Goal: Task Accomplishment & Management: Manage account settings

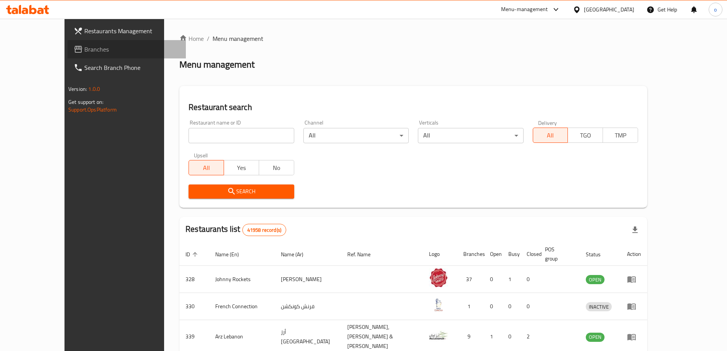
click at [84, 50] on span "Branches" at bounding box center [131, 49] width 95 height 9
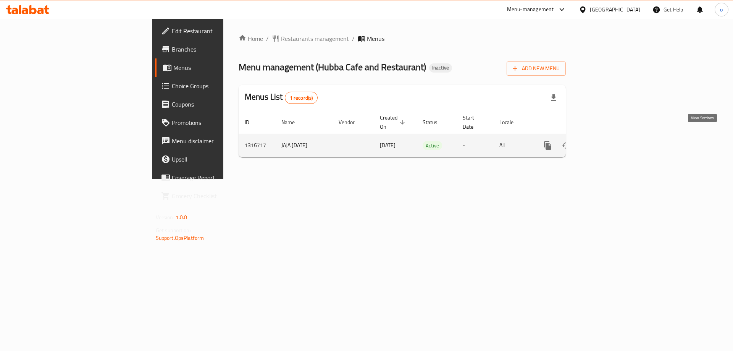
click at [607, 141] on icon "enhanced table" at bounding box center [602, 145] width 9 height 9
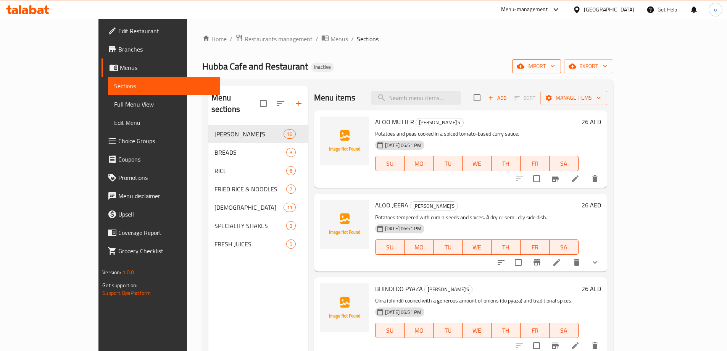
click at [555, 65] on span "import" at bounding box center [536, 66] width 37 height 10
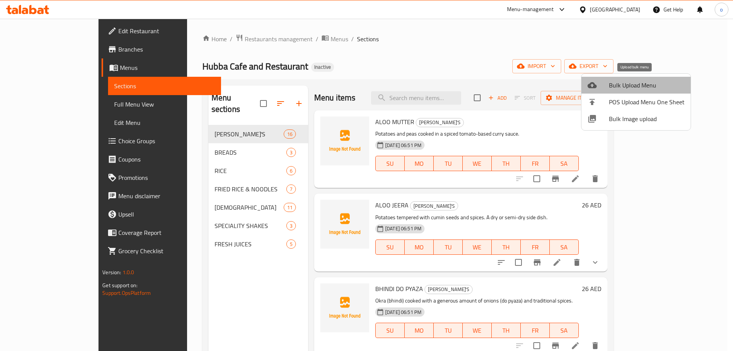
click at [643, 77] on li "Bulk Upload Menu" at bounding box center [635, 85] width 109 height 17
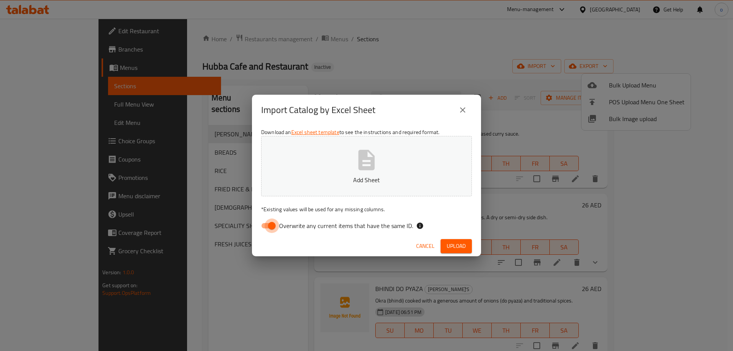
click at [275, 225] on input "Overwrite any current items that have the same ID." at bounding box center [271, 225] width 43 height 14
checkbox input "false"
click at [464, 239] on button "Upload" at bounding box center [455, 246] width 31 height 14
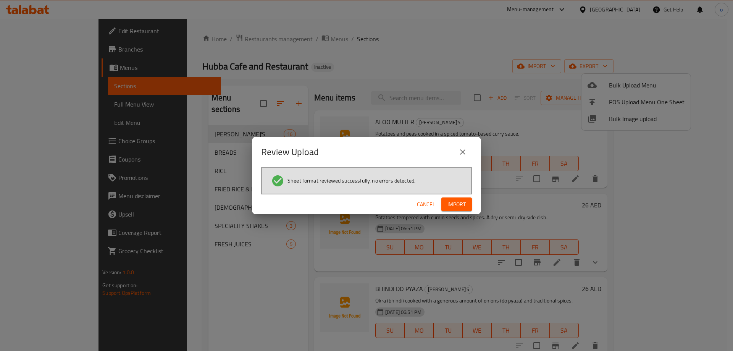
click at [459, 208] on span "Import" at bounding box center [456, 205] width 18 height 10
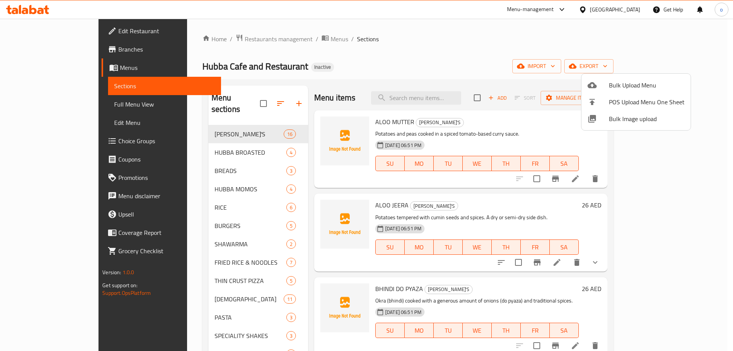
click at [451, 69] on div at bounding box center [366, 175] width 733 height 351
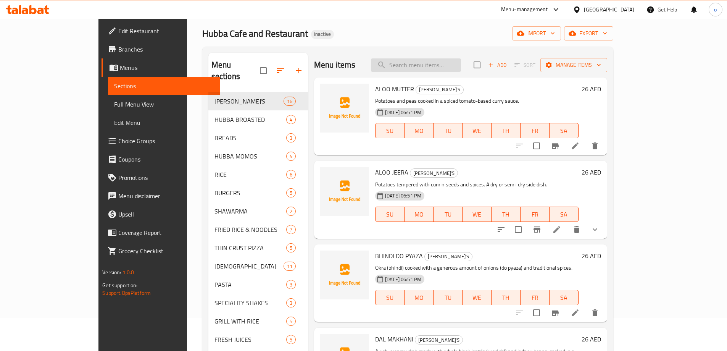
scroll to position [107, 0]
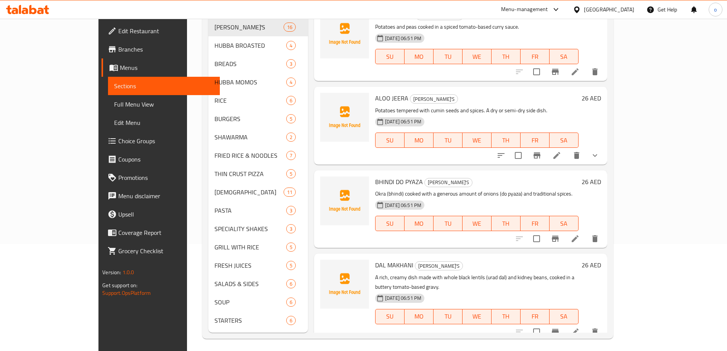
click at [114, 107] on span "Full Menu View" at bounding box center [164, 104] width 100 height 9
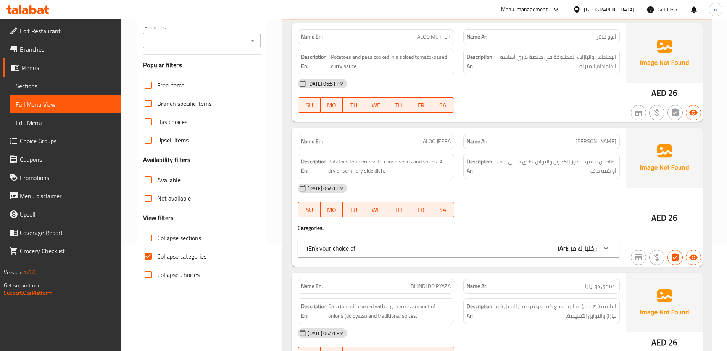
click at [186, 258] on span "Collapse categories" at bounding box center [181, 255] width 49 height 9
click at [157, 258] on input "Collapse categories" at bounding box center [148, 256] width 18 height 18
checkbox input "false"
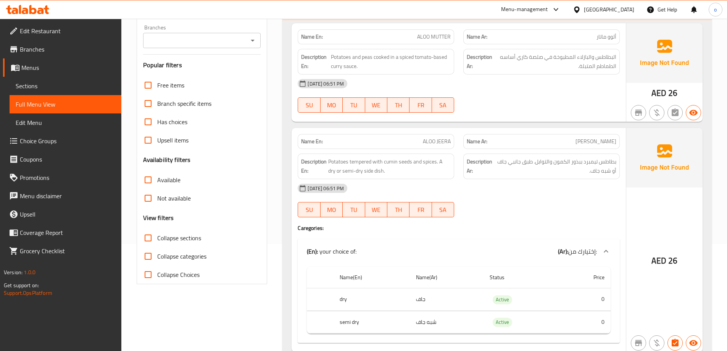
click at [181, 239] on span "Collapse sections" at bounding box center [179, 237] width 44 height 9
click at [157, 239] on input "Collapse sections" at bounding box center [148, 238] width 18 height 18
checkbox input "true"
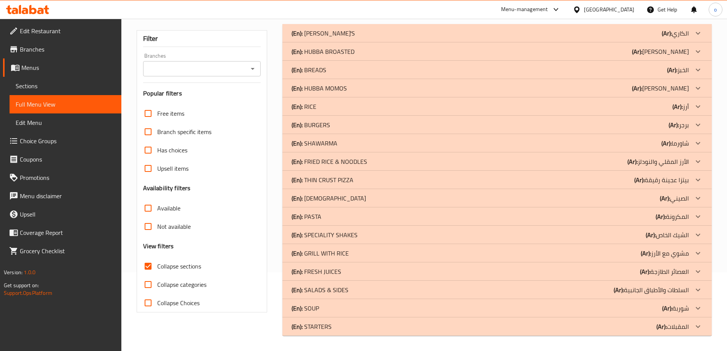
scroll to position [79, 0]
click at [696, 52] on icon at bounding box center [697, 51] width 9 height 9
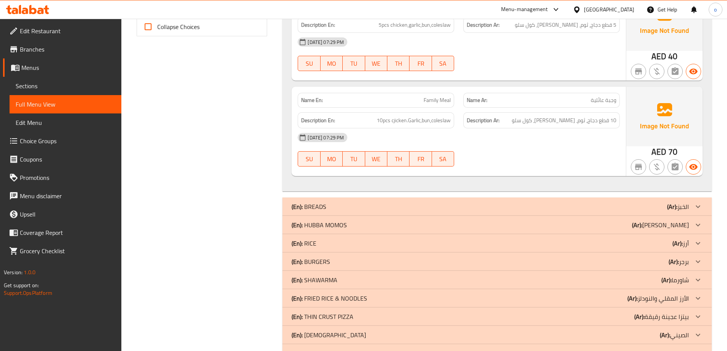
scroll to position [460, 0]
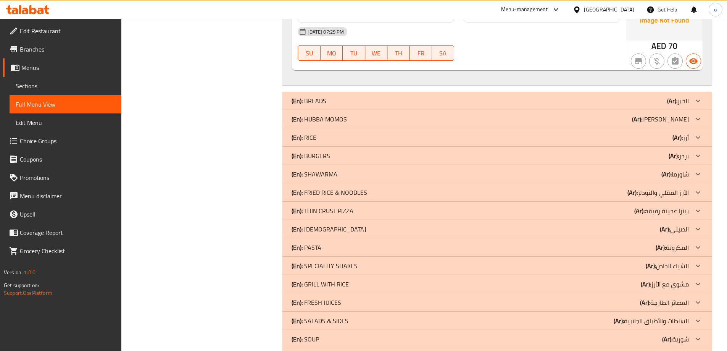
click at [691, 116] on div at bounding box center [698, 119] width 18 height 18
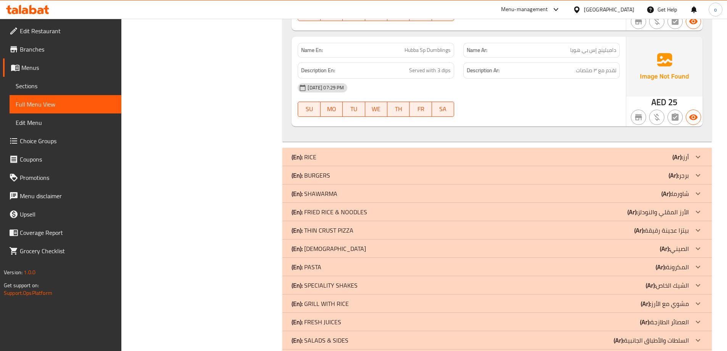
scroll to position [904, 0]
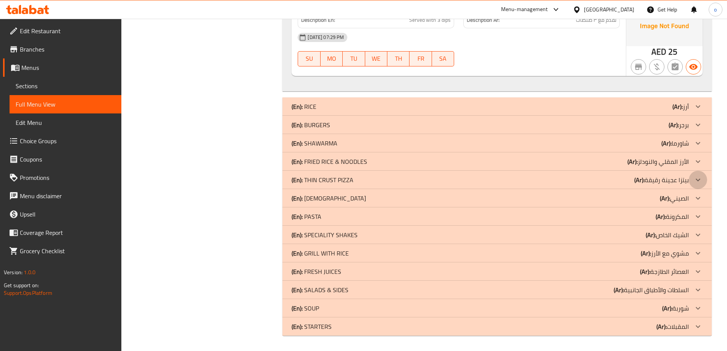
click at [692, 176] on div at bounding box center [698, 180] width 18 height 18
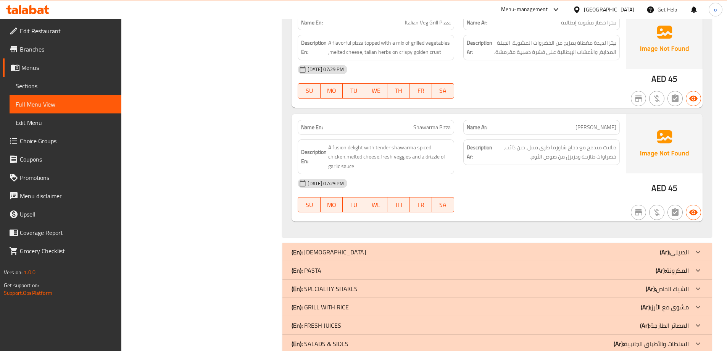
scroll to position [1495, 0]
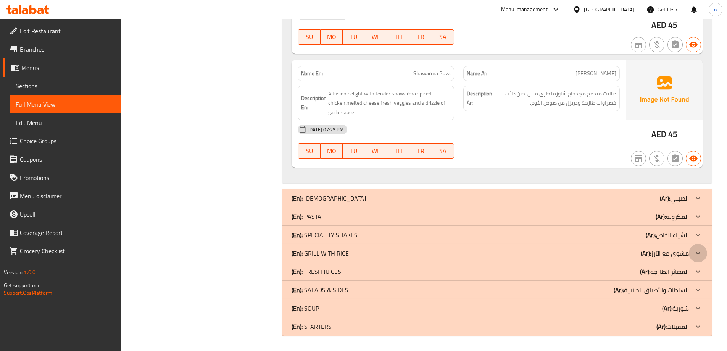
click at [692, 253] on div at bounding box center [698, 253] width 18 height 18
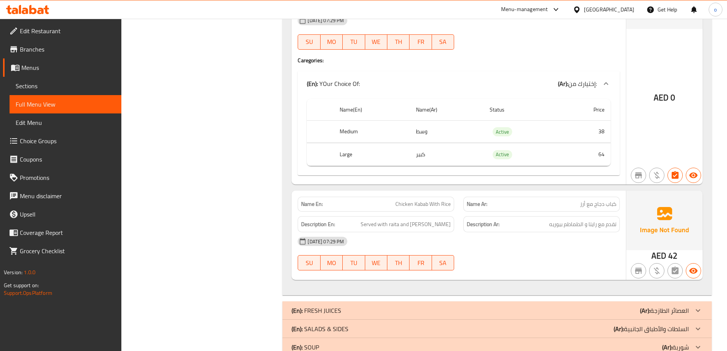
scroll to position [2128, 0]
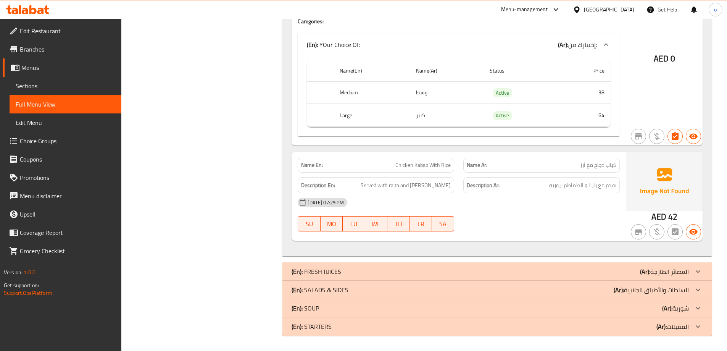
click at [694, 288] on icon at bounding box center [697, 289] width 9 height 9
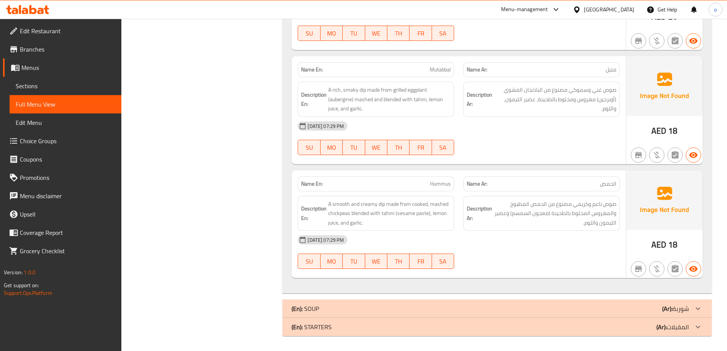
scroll to position [2958, 0]
click at [690, 304] on div at bounding box center [698, 308] width 18 height 18
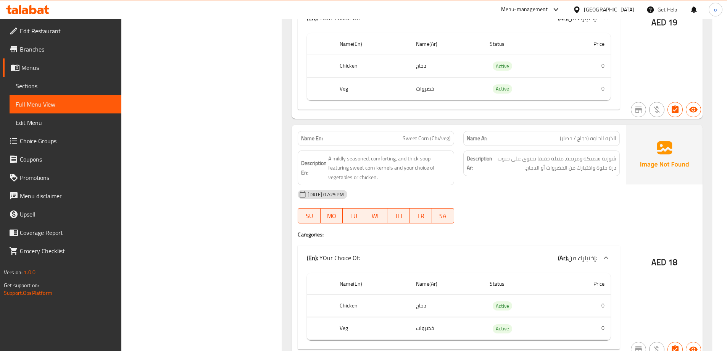
scroll to position [4015, 0]
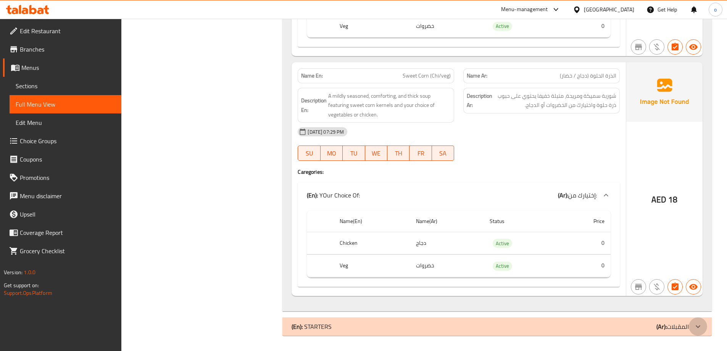
click at [695, 325] on icon at bounding box center [697, 326] width 9 height 9
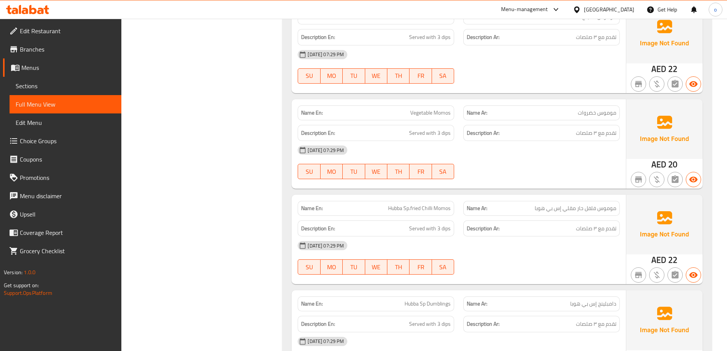
scroll to position [534, 0]
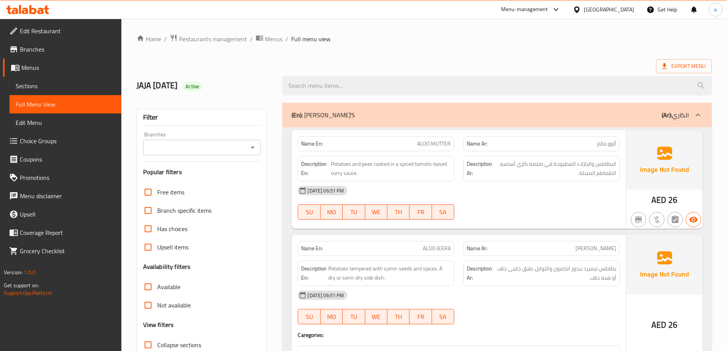
click at [51, 82] on span "Sections" at bounding box center [66, 85] width 100 height 9
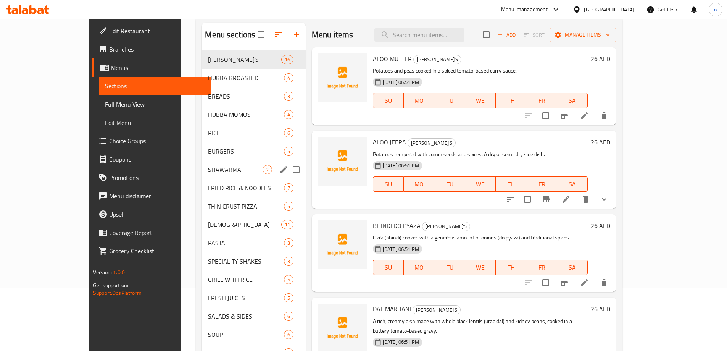
scroll to position [107, 0]
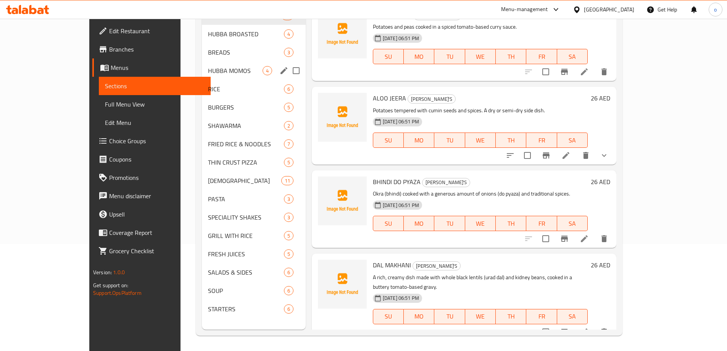
click at [208, 73] on span "HUBBA MOMOS" at bounding box center [235, 70] width 54 height 9
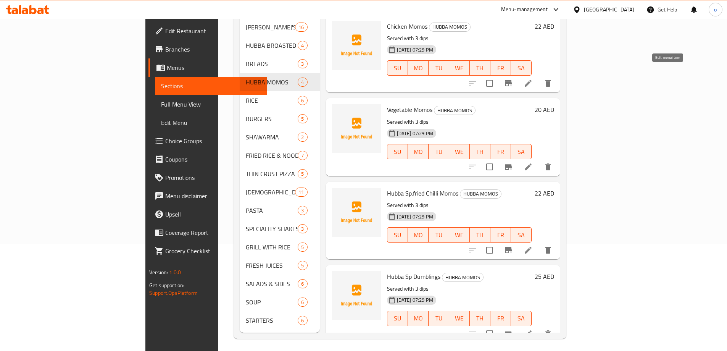
click at [533, 79] on icon at bounding box center [527, 83] width 9 height 9
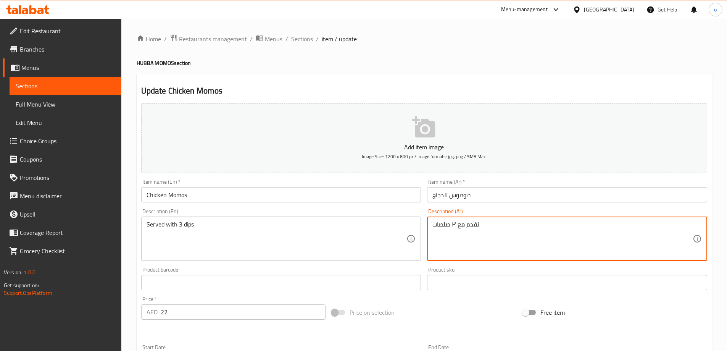
click at [433, 224] on textarea "تقدم مع ٣ صلصات" at bounding box center [562, 239] width 260 height 36
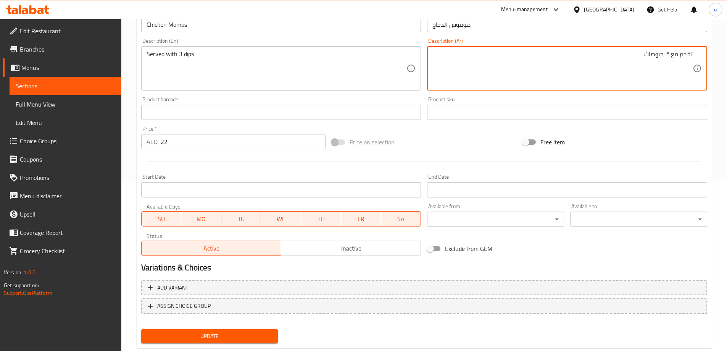
scroll to position [188, 0]
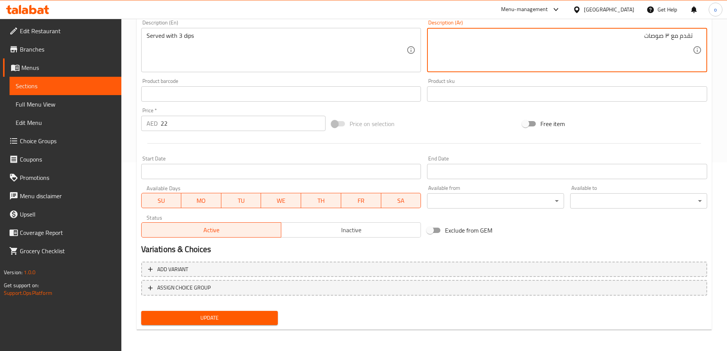
type textarea "تقدم مع ٣ صوصات"
click at [222, 321] on span "Update" at bounding box center [209, 318] width 125 height 10
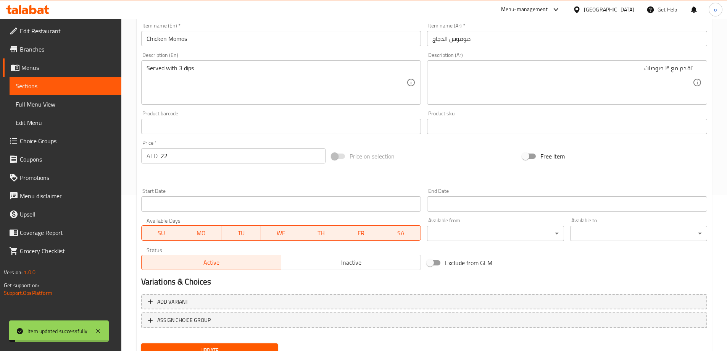
scroll to position [112, 0]
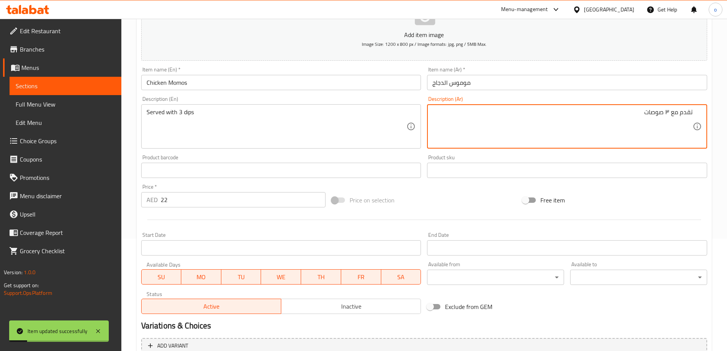
click at [657, 114] on textarea "تقدم مع ٣ صوصات" at bounding box center [562, 126] width 260 height 36
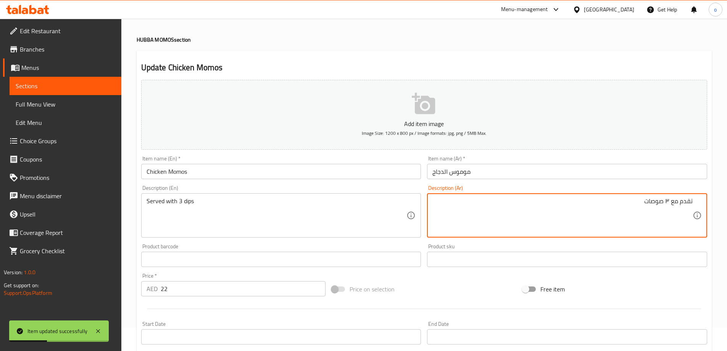
scroll to position [0, 0]
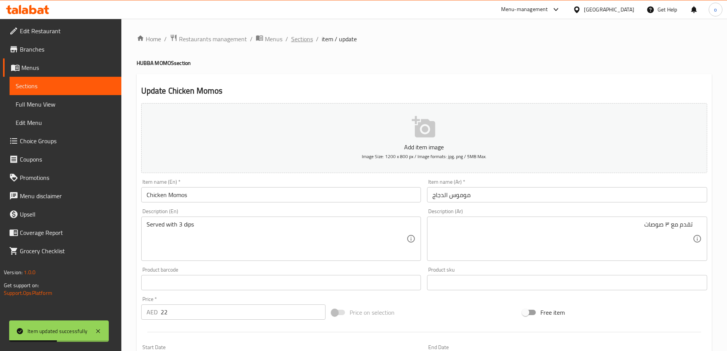
click at [307, 40] on span "Sections" at bounding box center [302, 38] width 22 height 9
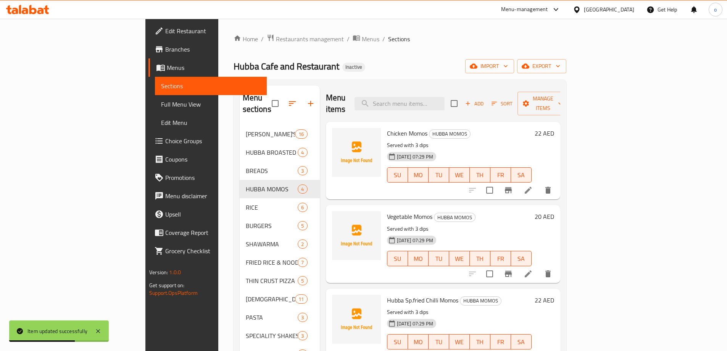
scroll to position [2, 0]
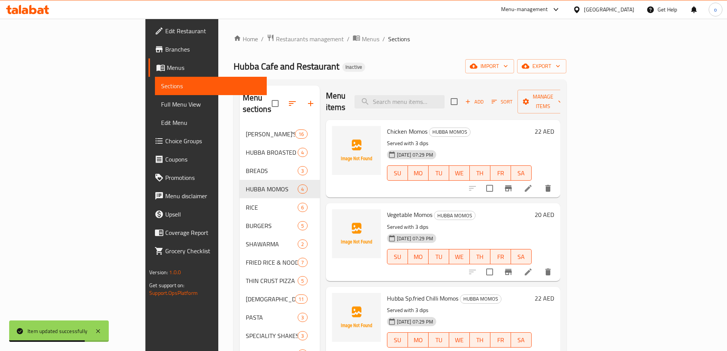
click at [539, 265] on li at bounding box center [527, 272] width 21 height 14
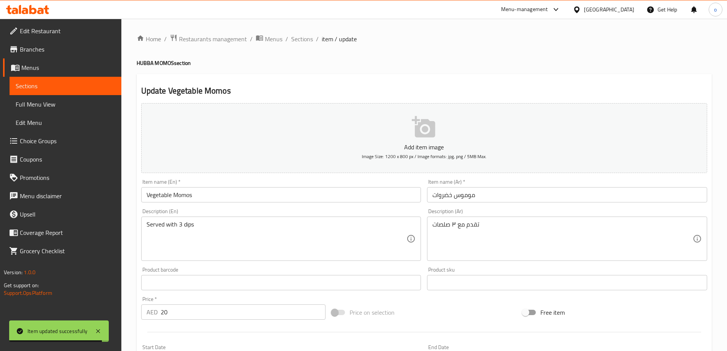
click at [440, 224] on textarea "تقدم مع ٣ صلصات" at bounding box center [562, 239] width 260 height 36
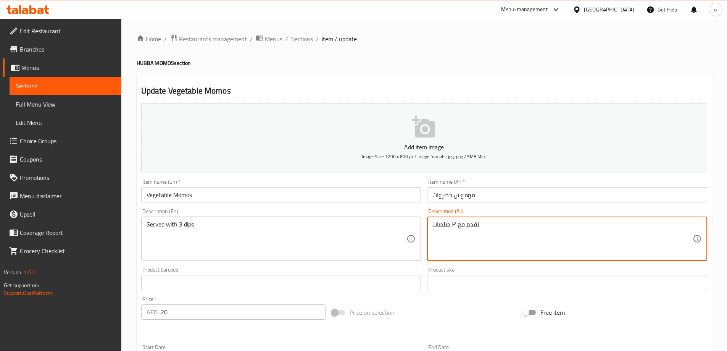
paste textarea
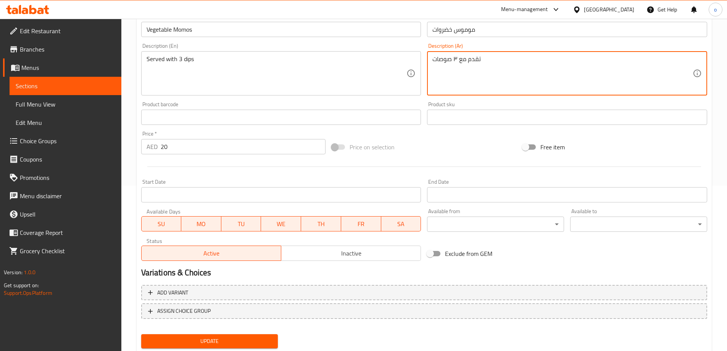
scroll to position [188, 0]
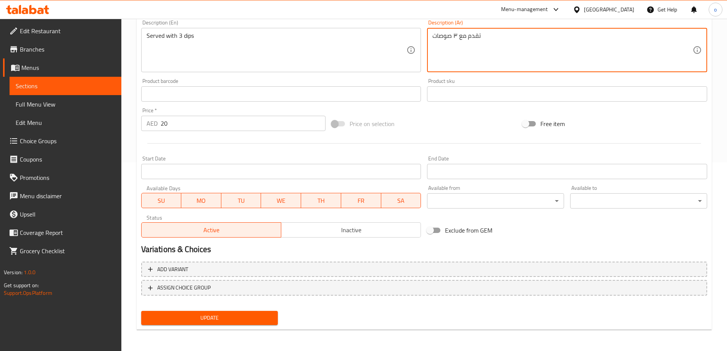
type textarea "تقدم مع ٣ صوصات"
click at [260, 314] on span "Update" at bounding box center [209, 318] width 125 height 10
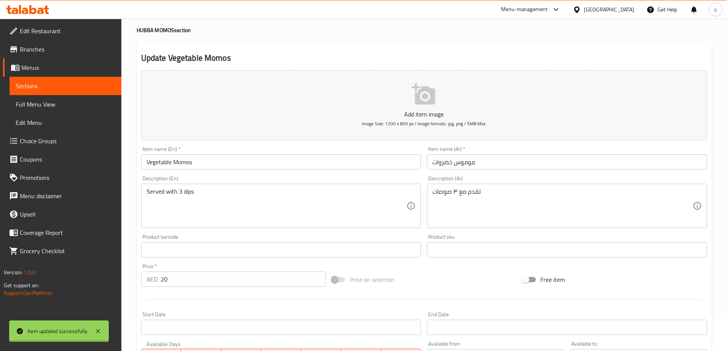
scroll to position [0, 0]
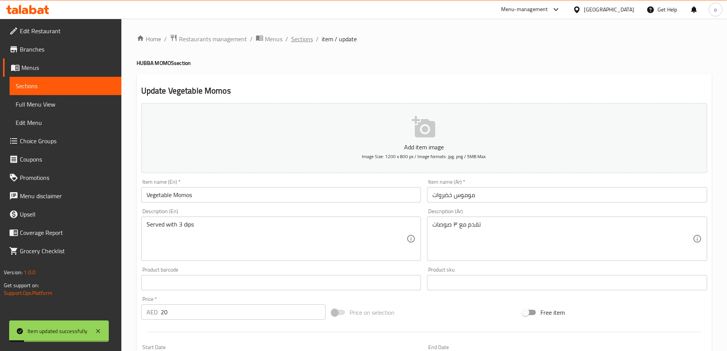
click at [304, 39] on span "Sections" at bounding box center [302, 38] width 22 height 9
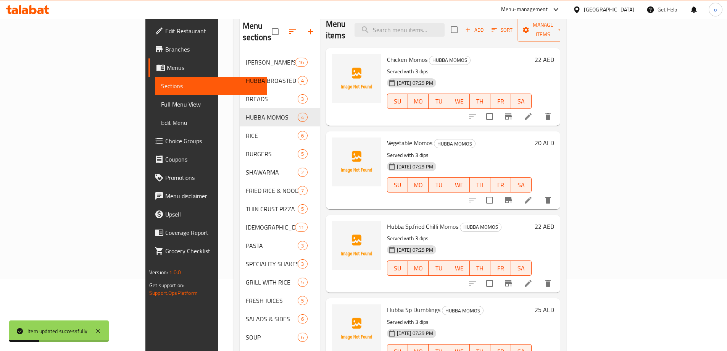
scroll to position [69, 0]
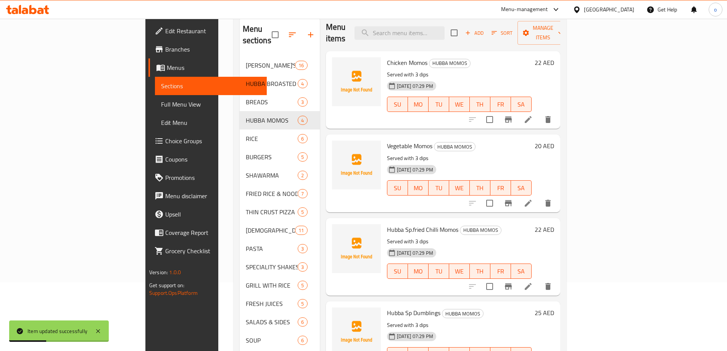
click at [533, 282] on icon at bounding box center [527, 286] width 9 height 9
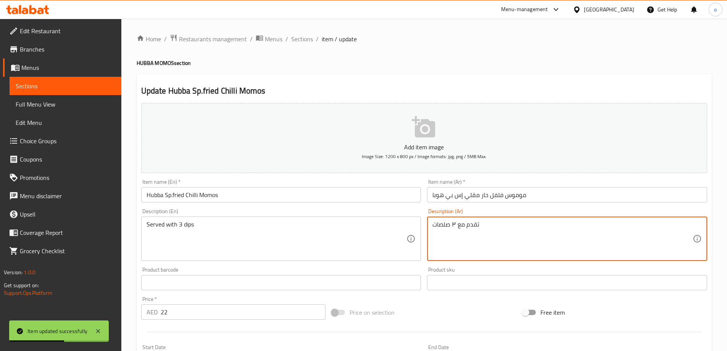
click at [446, 225] on textarea "تقدم مع ٣ صلصات" at bounding box center [562, 239] width 260 height 36
paste textarea
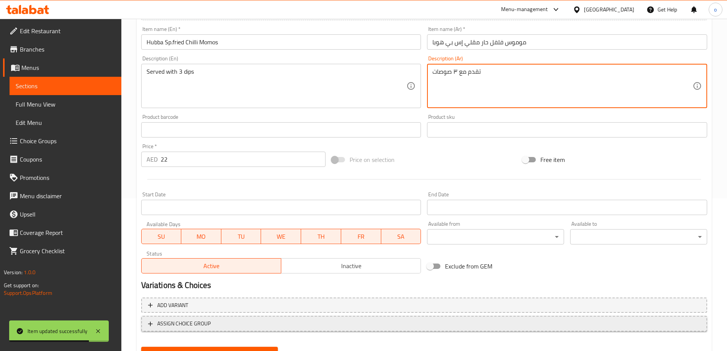
scroll to position [188, 0]
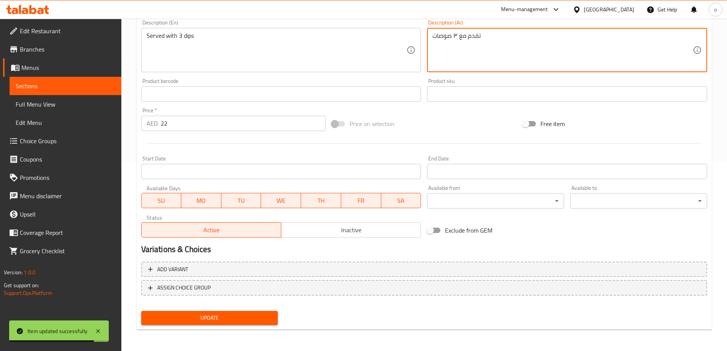
type textarea "تقدم مع ٣ صوصات"
click at [235, 316] on span "Update" at bounding box center [209, 318] width 125 height 10
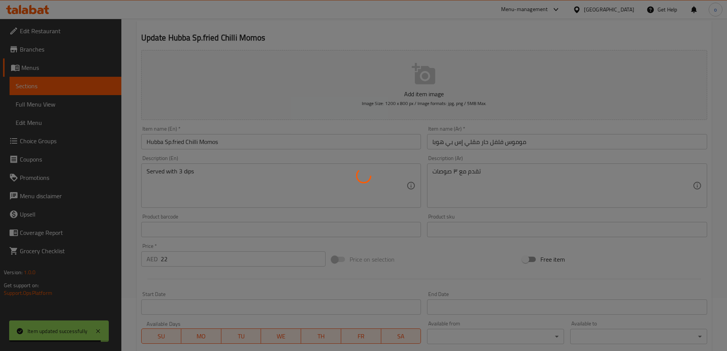
scroll to position [0, 0]
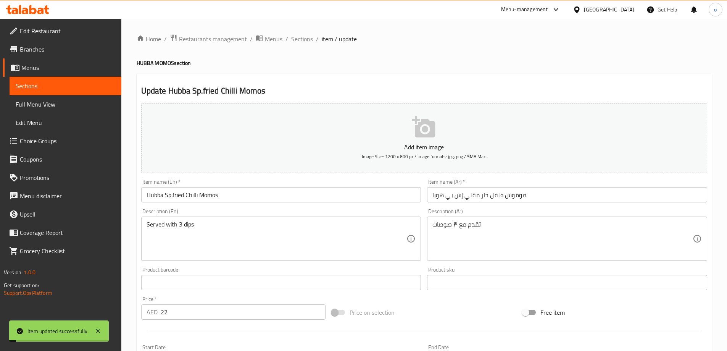
click at [298, 40] on span "Sections" at bounding box center [302, 38] width 22 height 9
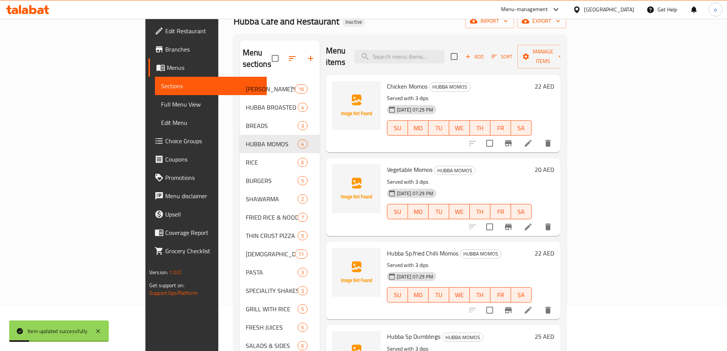
scroll to position [107, 0]
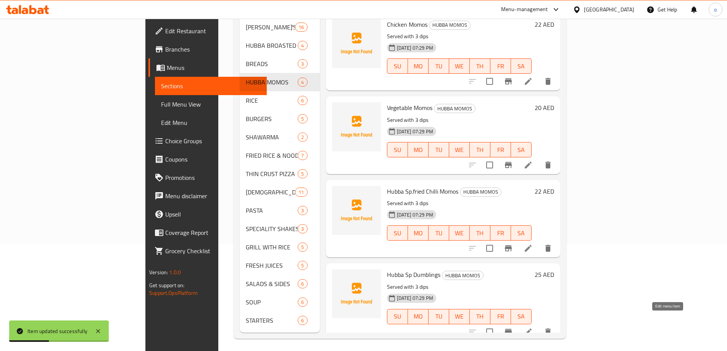
click at [533, 327] on icon at bounding box center [527, 331] width 9 height 9
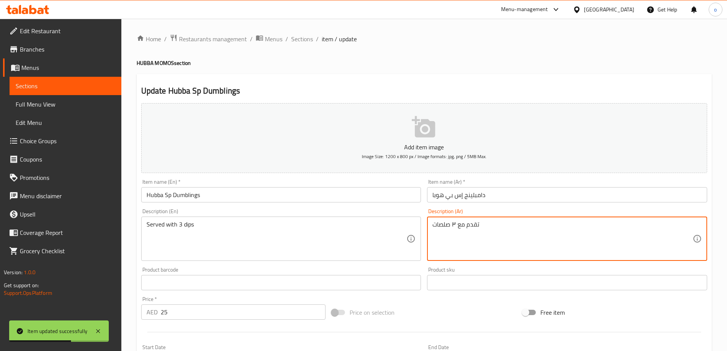
click at [440, 223] on textarea "تقدم مع ٣ صلصات" at bounding box center [562, 239] width 260 height 36
paste textarea
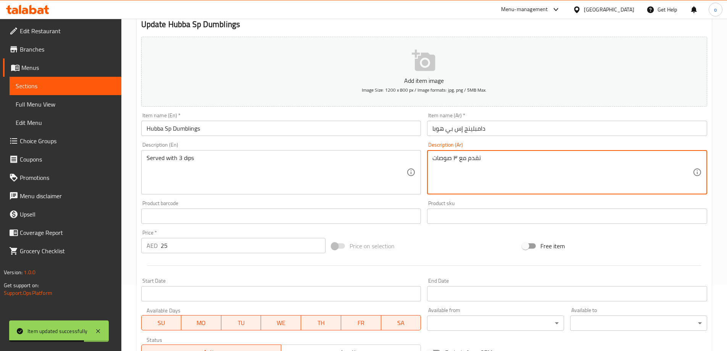
scroll to position [188, 0]
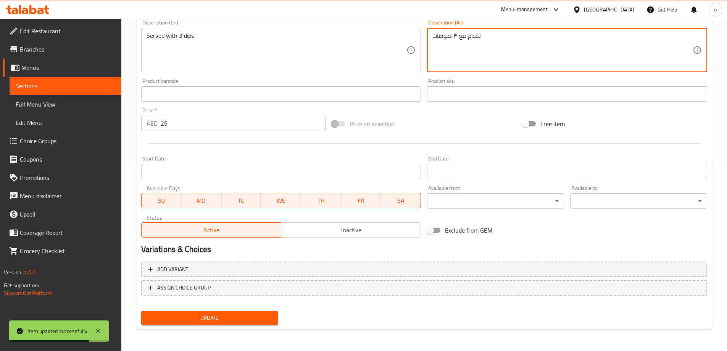
type textarea "تقدم مع ٣ صوصات"
click at [233, 316] on span "Update" at bounding box center [209, 318] width 125 height 10
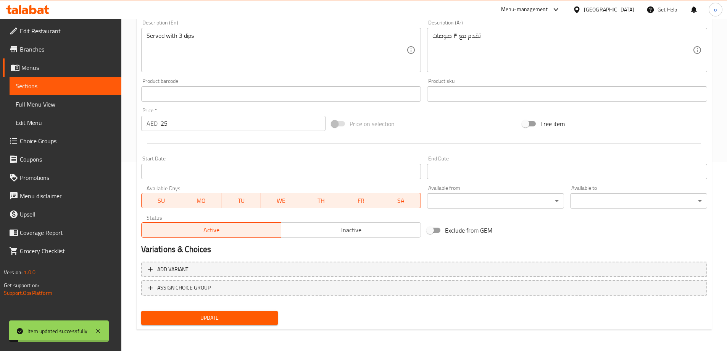
scroll to position [0, 0]
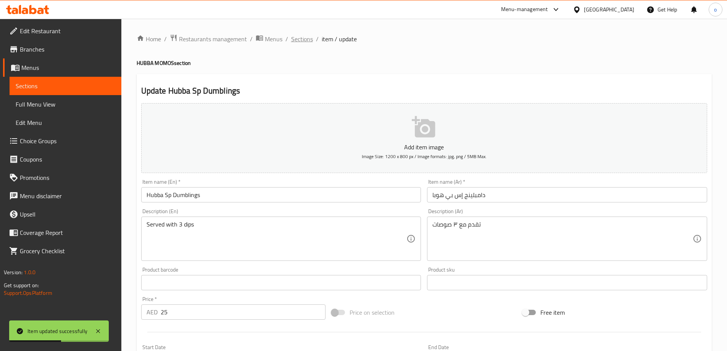
click at [294, 34] on span "Sections" at bounding box center [302, 38] width 22 height 9
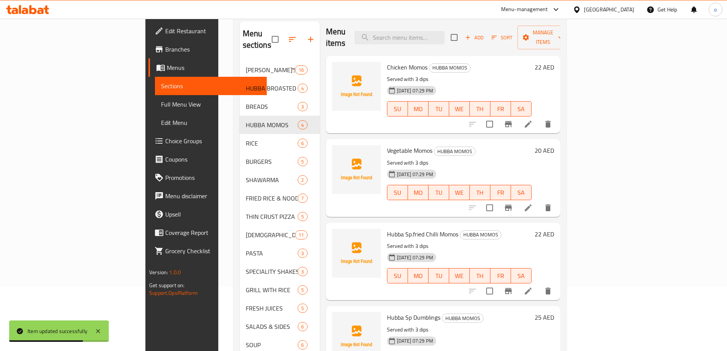
scroll to position [107, 0]
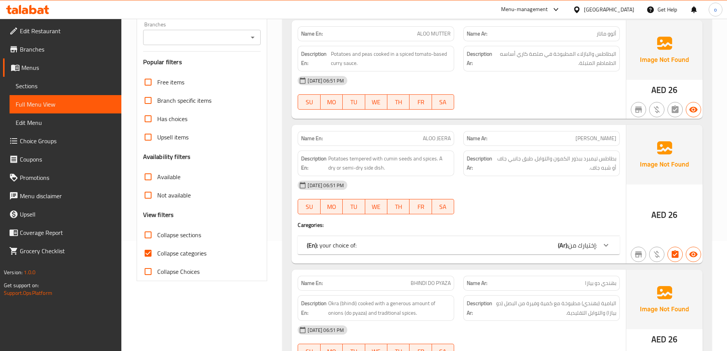
scroll to position [114, 0]
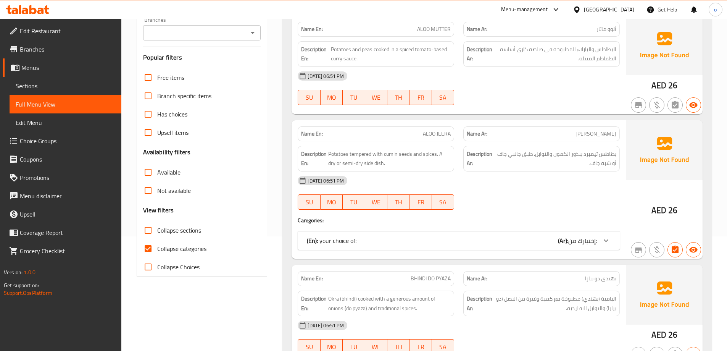
click at [172, 246] on span "Collapse categories" at bounding box center [181, 248] width 49 height 9
click at [157, 246] on input "Collapse categories" at bounding box center [148, 248] width 18 height 18
checkbox input "false"
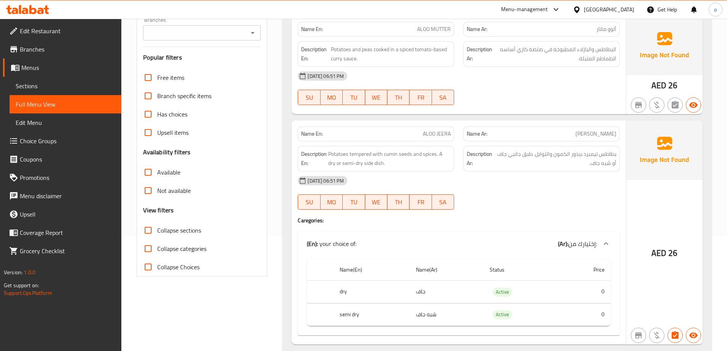
click at [175, 230] on span "Collapse sections" at bounding box center [179, 229] width 44 height 9
click at [157, 230] on input "Collapse sections" at bounding box center [148, 230] width 18 height 18
checkbox input "true"
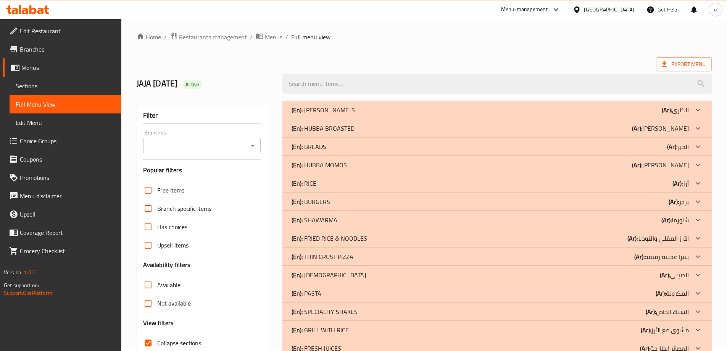
scroll to position [0, 0]
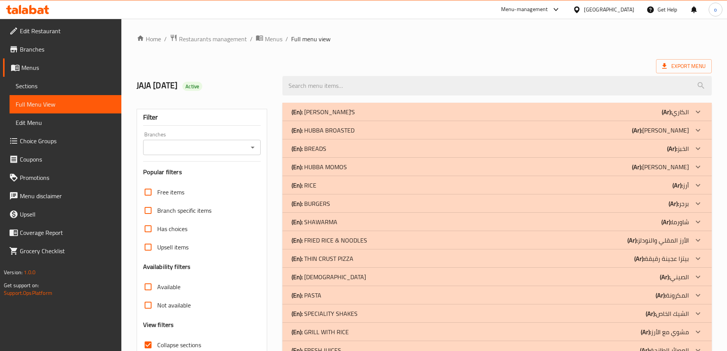
click at [688, 128] on p "(Ar): هوبا بروستد" at bounding box center [660, 130] width 57 height 9
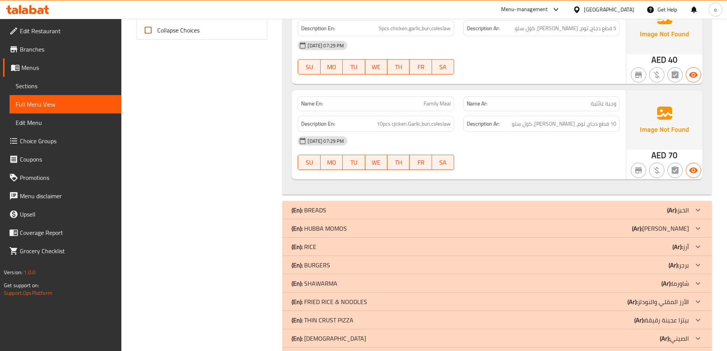
scroll to position [458, 0]
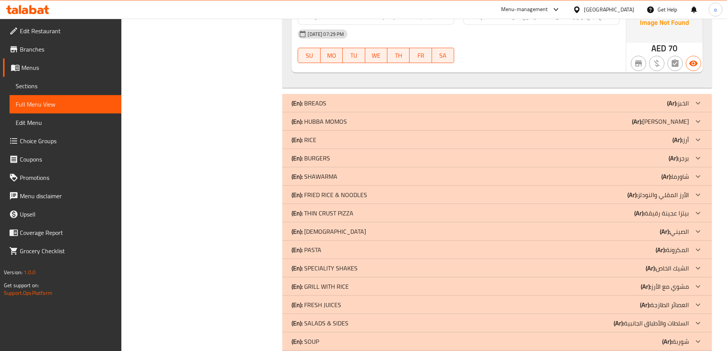
click at [689, 114] on div "(En): HUBBA MOMOS (Ar): [PERSON_NAME]" at bounding box center [496, 121] width 429 height 18
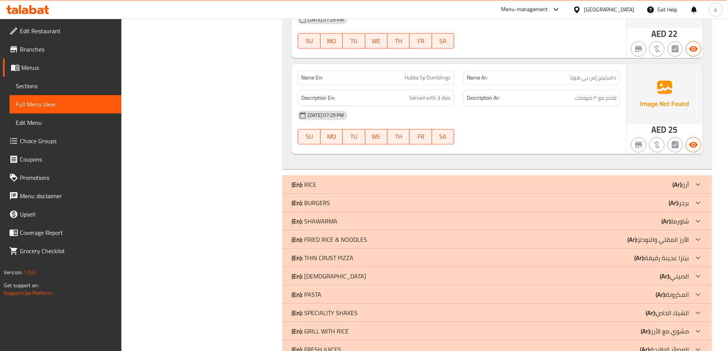
scroll to position [878, 0]
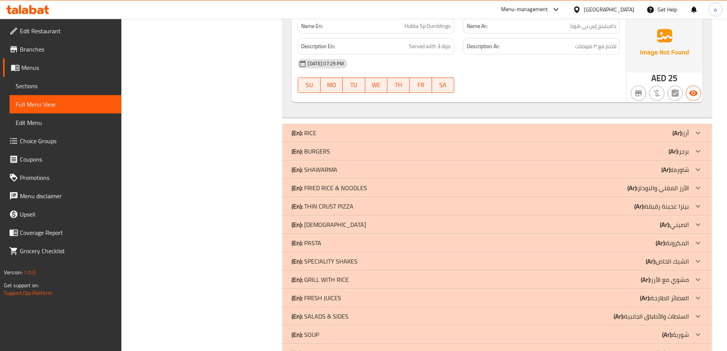
click at [686, 203] on p "(Ar): بيتزا عجينة رقيقة" at bounding box center [661, 205] width 55 height 9
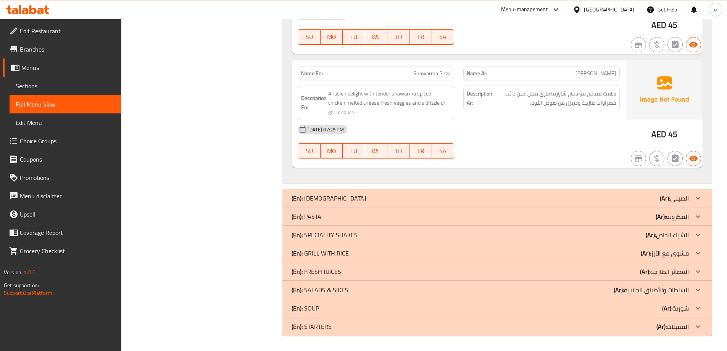
scroll to position [1495, 0]
click at [689, 255] on div at bounding box center [698, 253] width 18 height 18
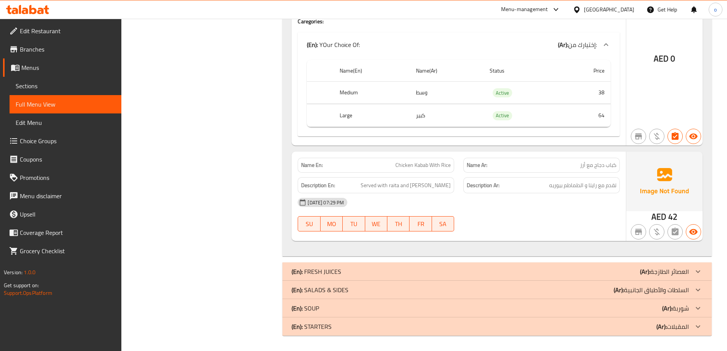
scroll to position [2128, 0]
click at [690, 287] on div at bounding box center [698, 289] width 18 height 18
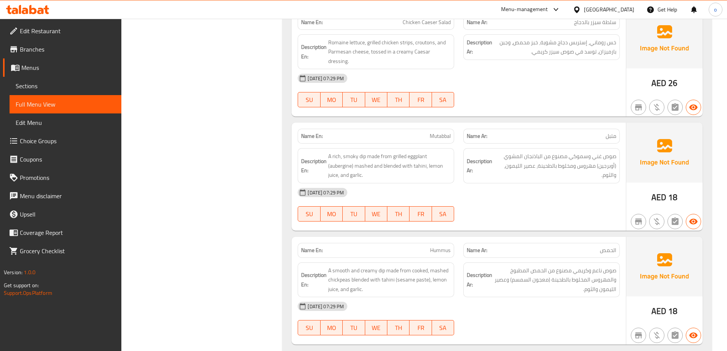
scroll to position [2958, 0]
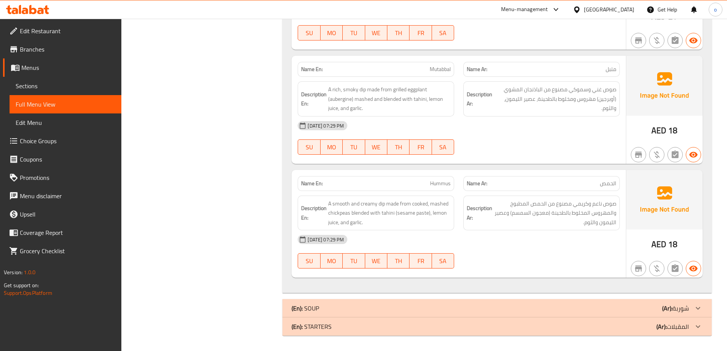
click at [692, 312] on div at bounding box center [698, 308] width 18 height 18
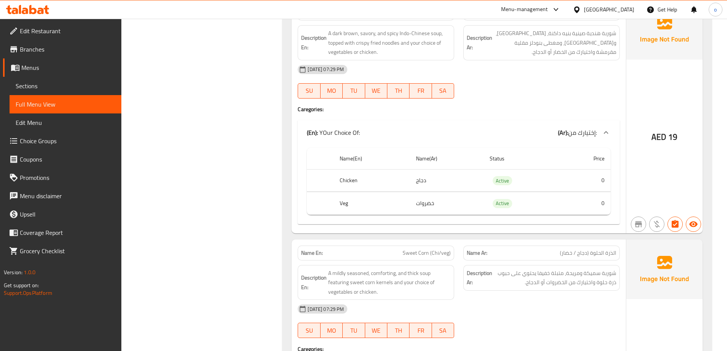
scroll to position [4015, 0]
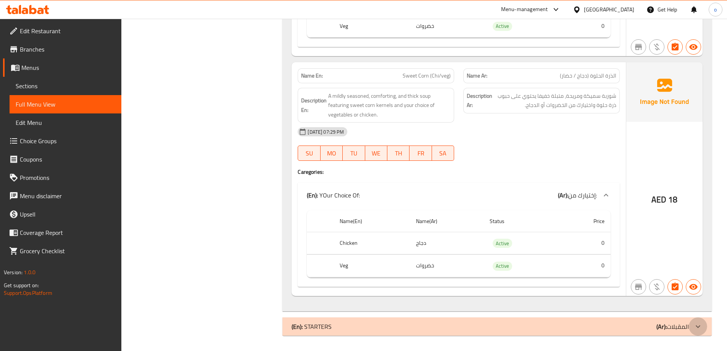
click at [694, 325] on icon at bounding box center [697, 326] width 9 height 9
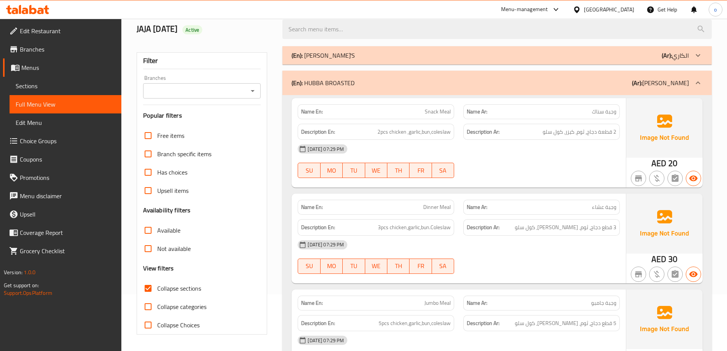
scroll to position [0, 0]
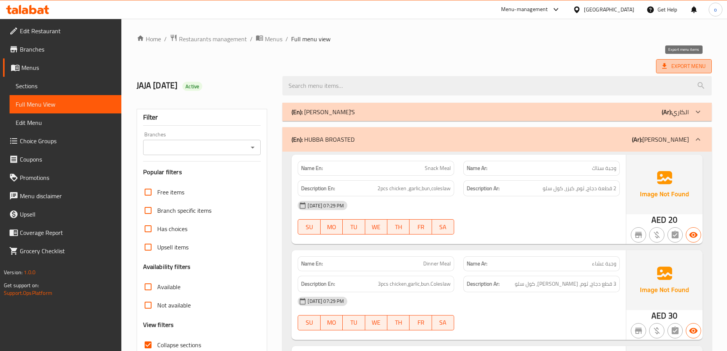
click at [678, 62] on span "Export Menu" at bounding box center [683, 66] width 43 height 10
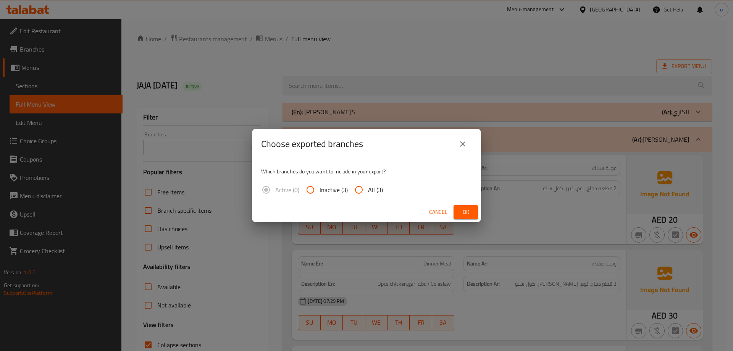
click at [371, 192] on span "All (3)" at bounding box center [375, 189] width 15 height 9
click at [368, 192] on input "All (3)" at bounding box center [358, 189] width 18 height 18
radio input "true"
click at [470, 217] on button "Ok" at bounding box center [465, 212] width 24 height 14
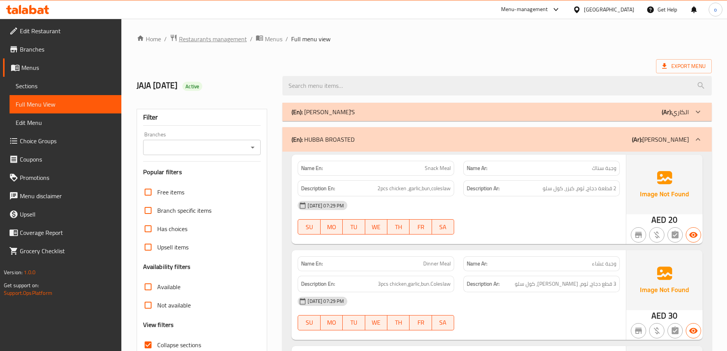
click at [211, 35] on span "Restaurants management" at bounding box center [213, 38] width 68 height 9
